Goal: Task Accomplishment & Management: Use online tool/utility

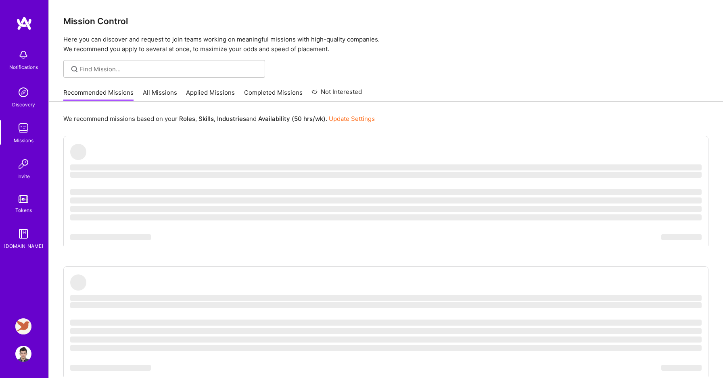
click at [25, 318] on div "Notifications Discovery Missions Invite Tokens [DOMAIN_NAME] [PERSON_NAME]: Ful…" at bounding box center [24, 189] width 48 height 378
click at [23, 332] on img at bounding box center [23, 327] width 16 height 16
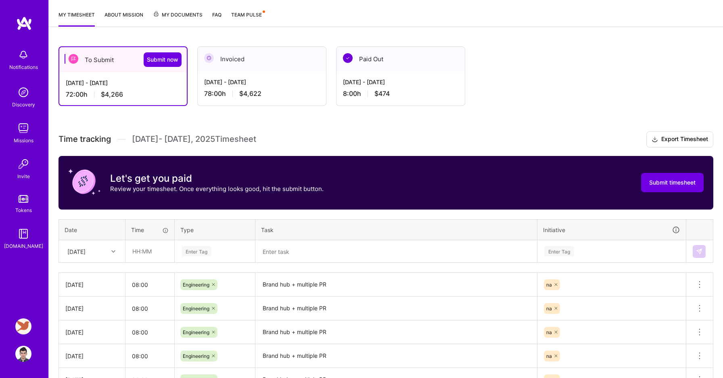
scroll to position [115, 0]
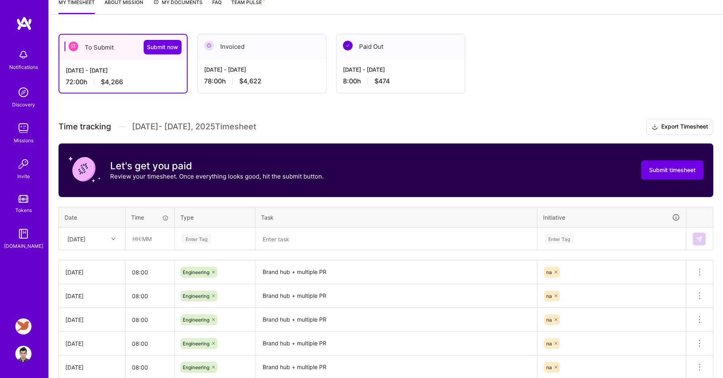
click at [104, 243] on div "[DATE]" at bounding box center [85, 238] width 45 height 13
click at [90, 349] on div "[DATE]" at bounding box center [91, 349] width 65 height 15
click at [146, 240] on input "text" at bounding box center [150, 238] width 48 height 21
type input "08:00"
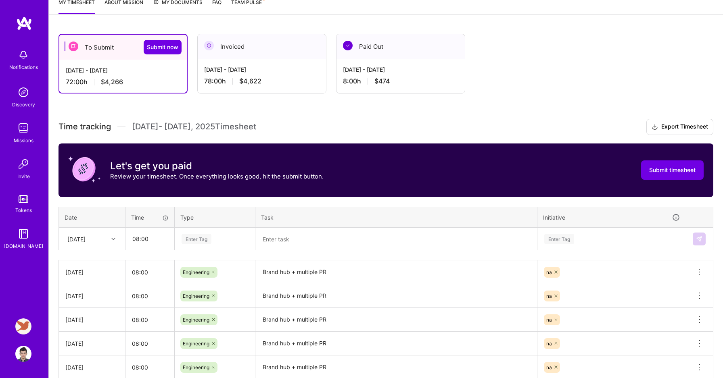
click at [200, 236] on div "Enter Tag" at bounding box center [196, 239] width 30 height 13
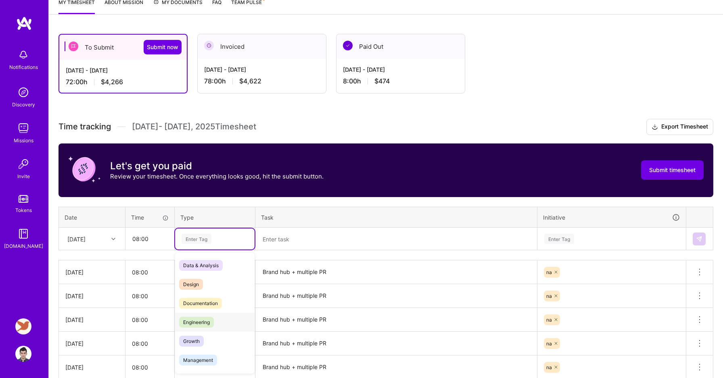
click at [202, 317] on span "Engineering" at bounding box center [196, 322] width 35 height 11
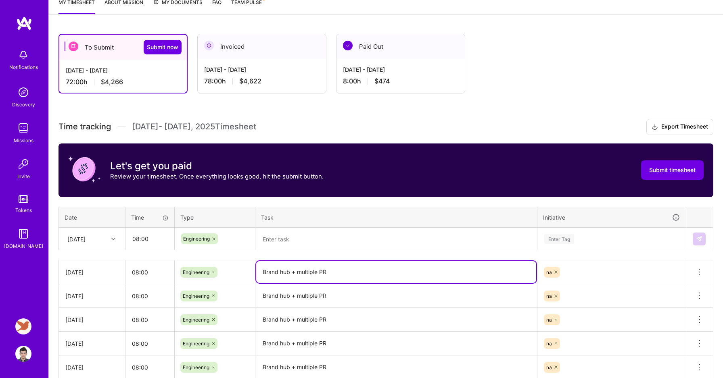
click at [271, 273] on textarea "Brand hub + multiple PR" at bounding box center [396, 272] width 280 height 22
click at [271, 272] on textarea "Brand hub + multiple PR" at bounding box center [396, 272] width 280 height 22
click at [271, 270] on textarea "Brand hub + multiple PR" at bounding box center [396, 272] width 280 height 22
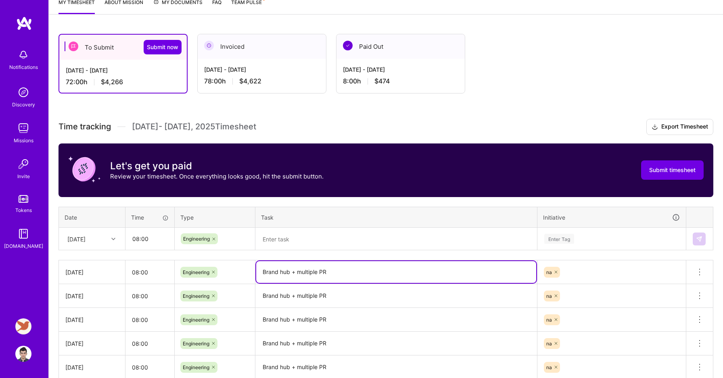
click at [297, 242] on textarea at bounding box center [396, 239] width 280 height 21
paste textarea "Brand hub + multiple PR"
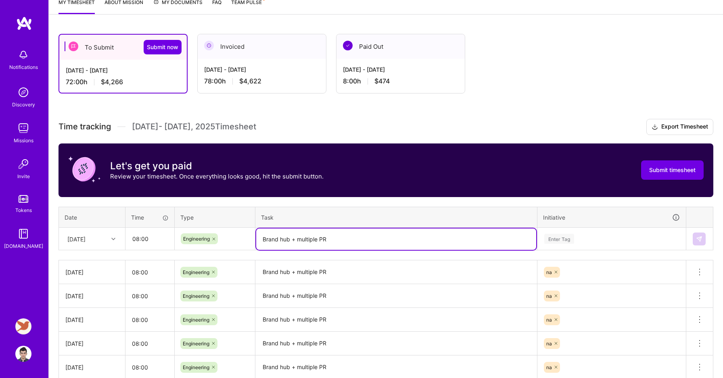
type textarea "Brand hub + multiple PR"
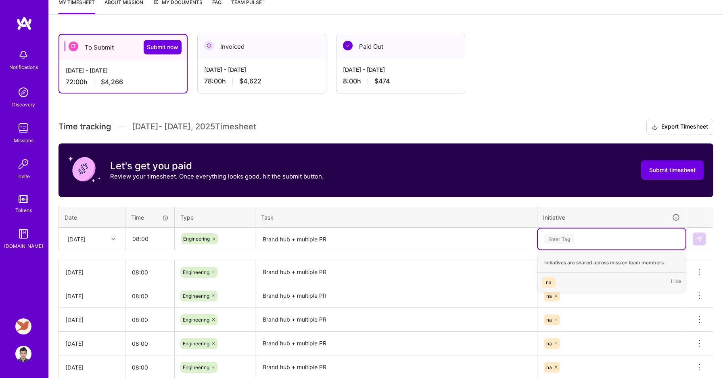
click at [554, 276] on div "na Hide" at bounding box center [612, 282] width 148 height 19
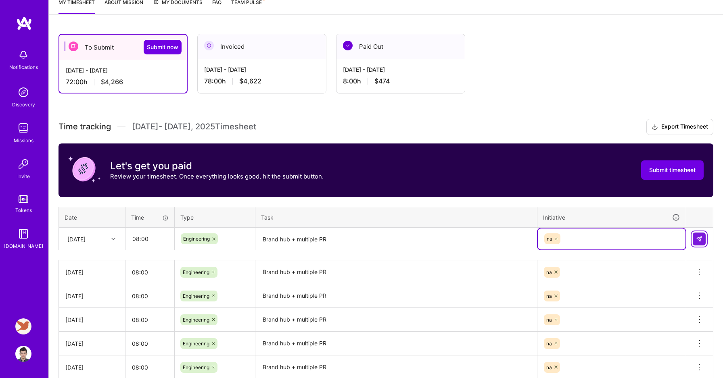
click at [697, 238] on img at bounding box center [699, 239] width 6 height 6
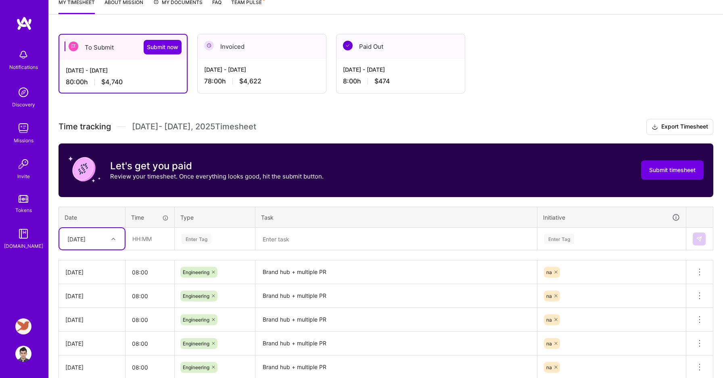
click at [86, 241] on div "[DATE]" at bounding box center [76, 239] width 18 height 8
click at [85, 363] on div "[DATE]" at bounding box center [91, 364] width 65 height 15
click at [157, 249] on input "text" at bounding box center [150, 238] width 48 height 21
type input "08:00"
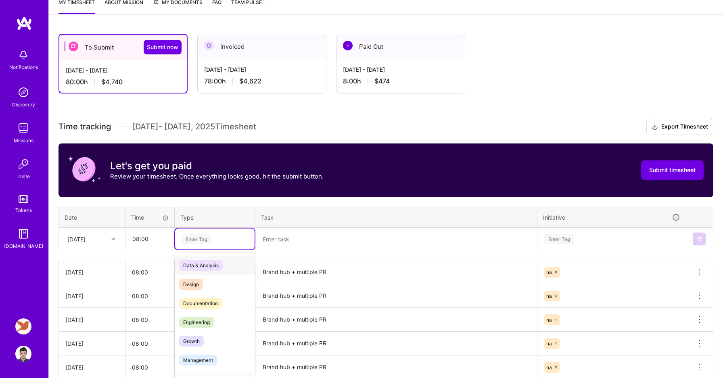
click at [207, 237] on div "Enter Tag" at bounding box center [196, 239] width 30 height 13
click at [196, 318] on span "Engineering" at bounding box center [196, 322] width 35 height 11
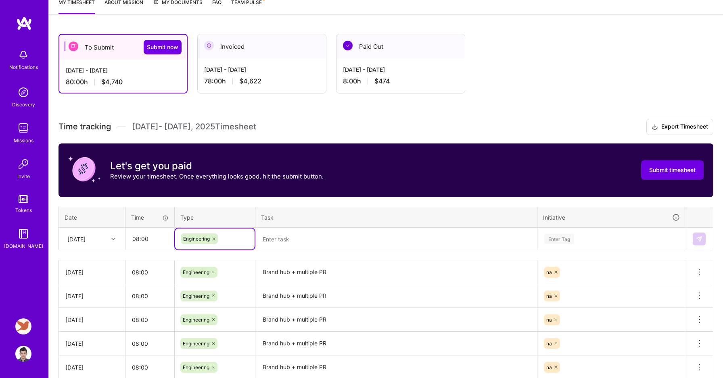
click at [292, 244] on textarea at bounding box center [396, 239] width 280 height 21
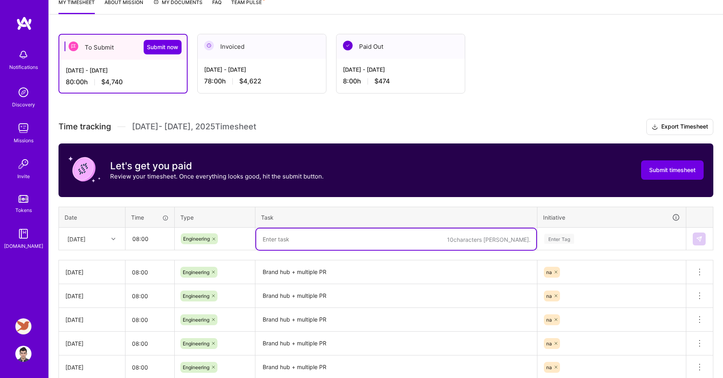
paste textarea "Brand hub + multiple PR"
type textarea "Brand hub + multiple PR"
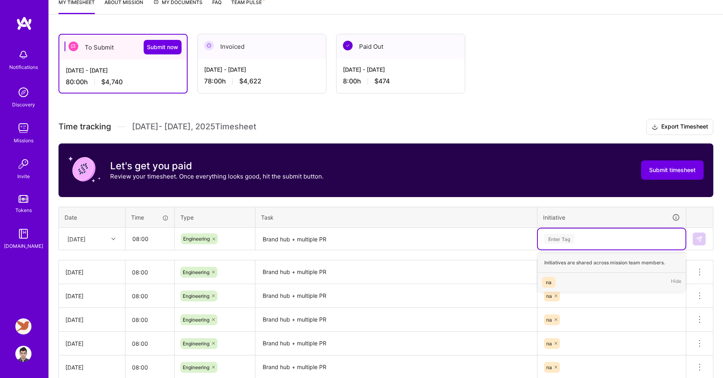
click at [553, 276] on div "na Hide" at bounding box center [612, 282] width 148 height 19
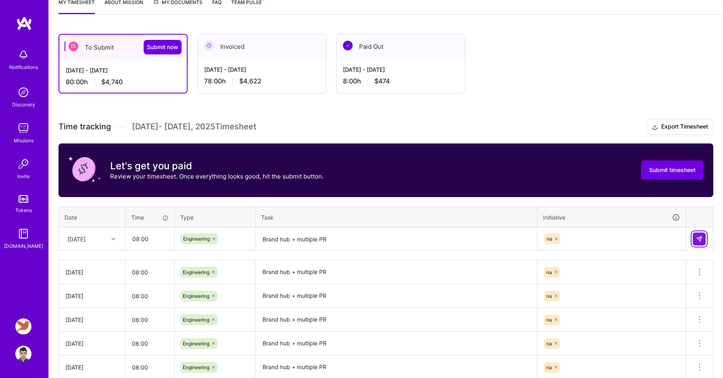
click at [701, 238] on img at bounding box center [699, 239] width 6 height 6
click at [672, 173] on span "Submit timesheet" at bounding box center [672, 170] width 46 height 8
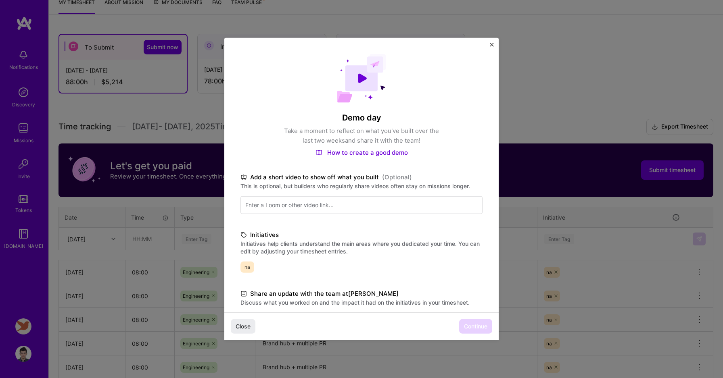
click at [490, 48] on button "Close" at bounding box center [492, 47] width 4 height 8
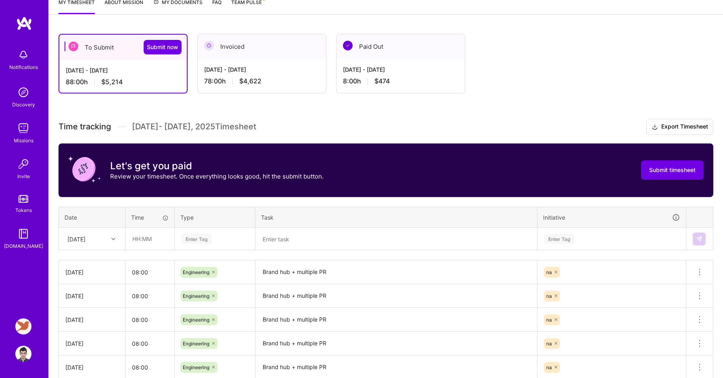
scroll to position [103, 0]
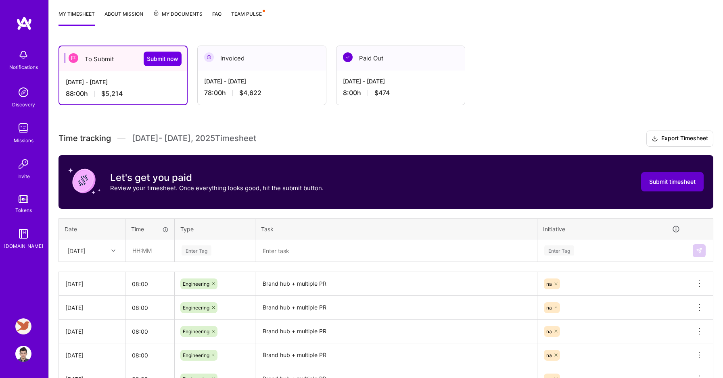
click at [684, 179] on span "Submit timesheet" at bounding box center [672, 182] width 46 height 8
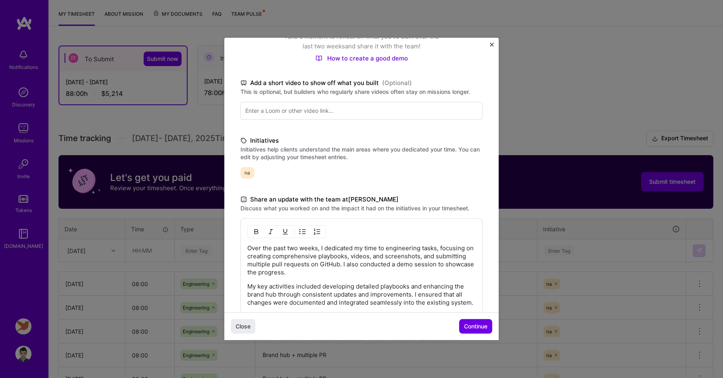
scroll to position [178, 0]
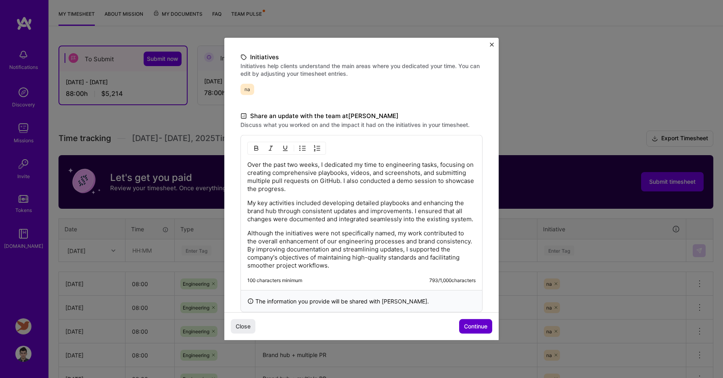
click at [475, 323] on span "Continue" at bounding box center [475, 327] width 23 height 8
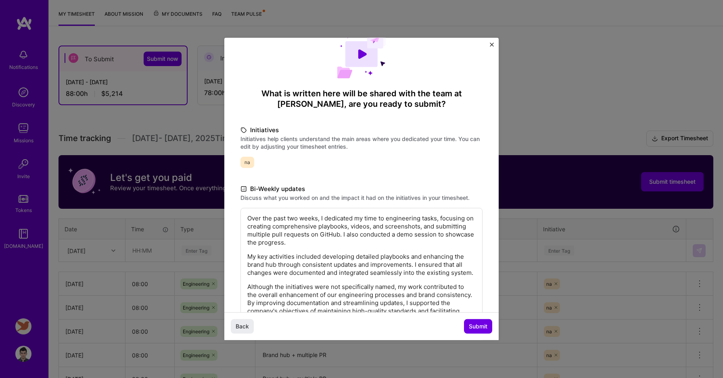
scroll to position [0, 0]
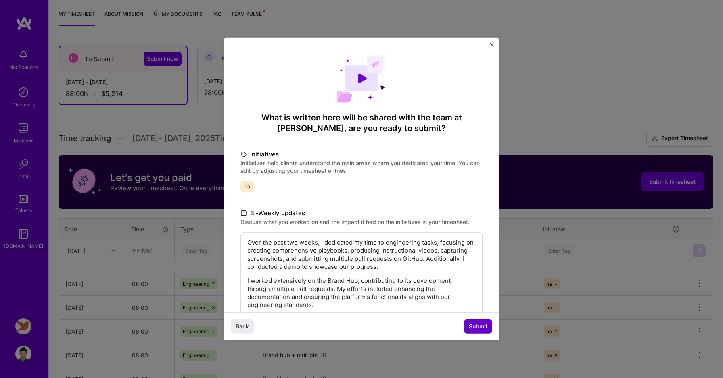
click at [473, 327] on span "Submit" at bounding box center [478, 327] width 19 height 8
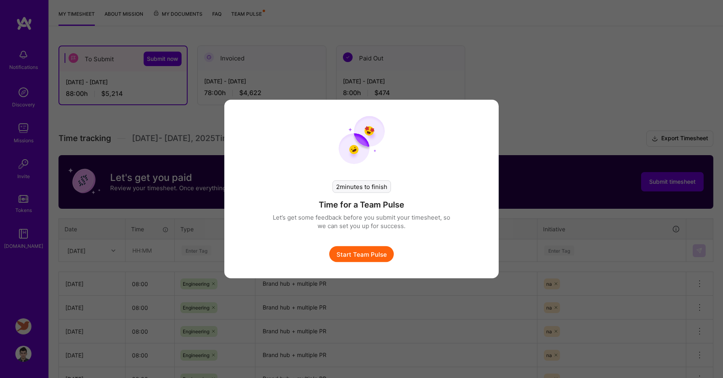
click at [382, 253] on button "Start Team Pulse" at bounding box center [361, 254] width 65 height 16
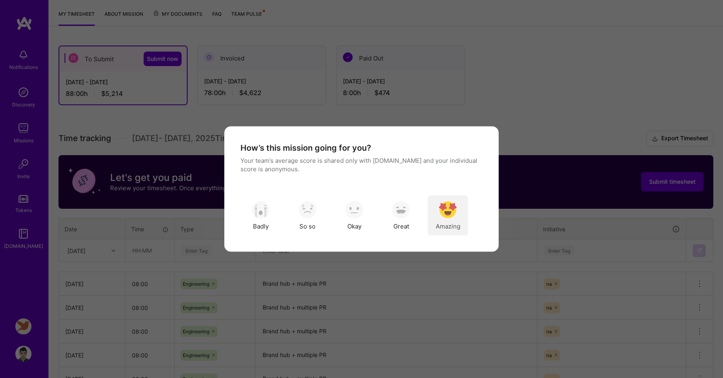
click at [457, 226] on span "Amazing" at bounding box center [448, 226] width 25 height 8
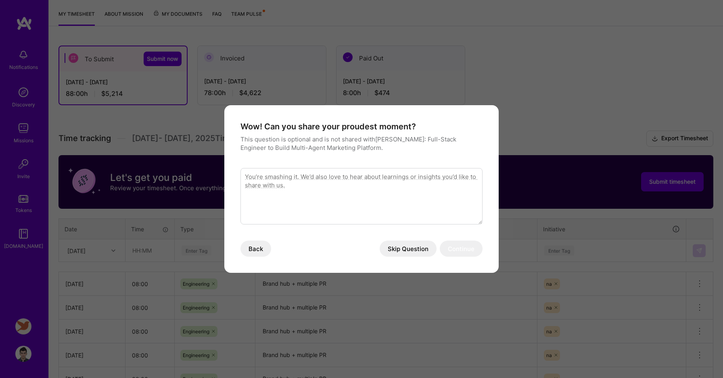
click at [430, 252] on button "Skip Question" at bounding box center [408, 249] width 57 height 16
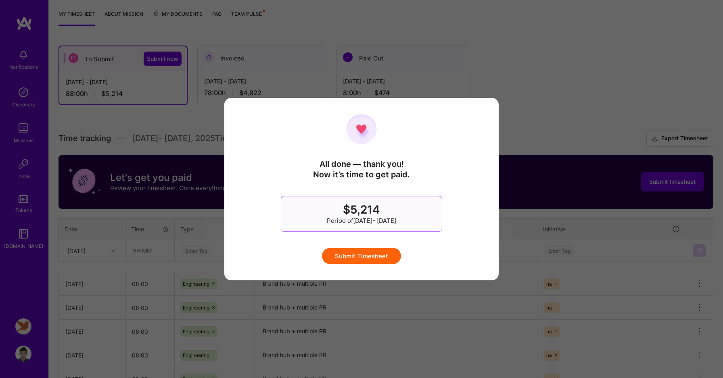
click at [389, 254] on button "Submit Timesheet" at bounding box center [361, 256] width 79 height 16
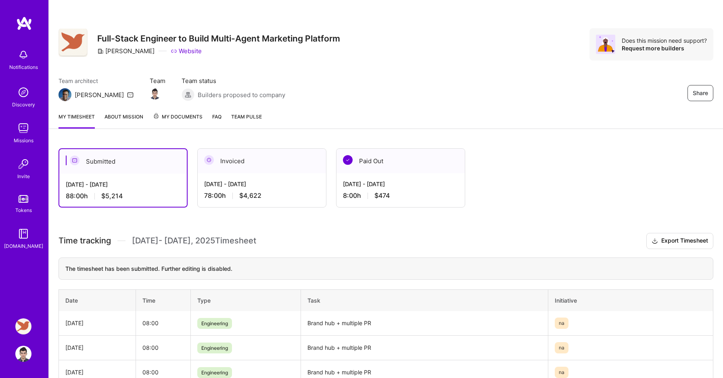
click at [23, 197] on img at bounding box center [24, 199] width 10 height 8
